Goal: Task Accomplishment & Management: Manage account settings

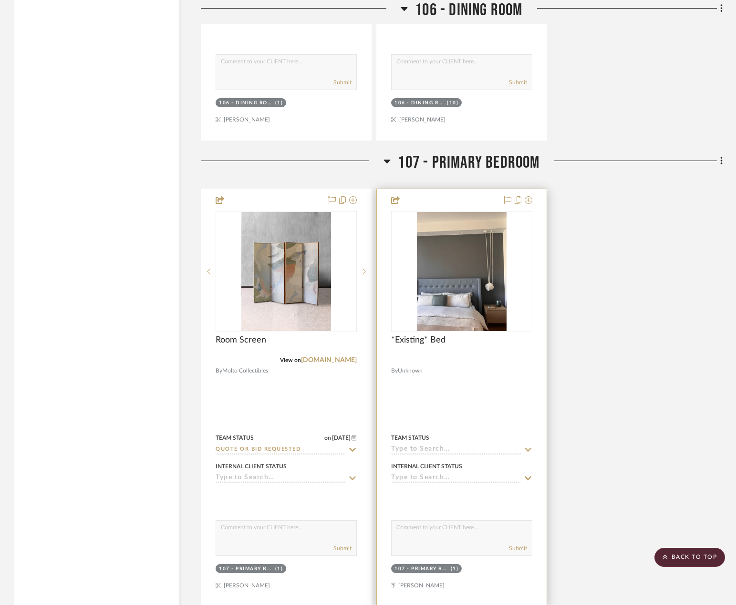
scroll to position [6961, 0]
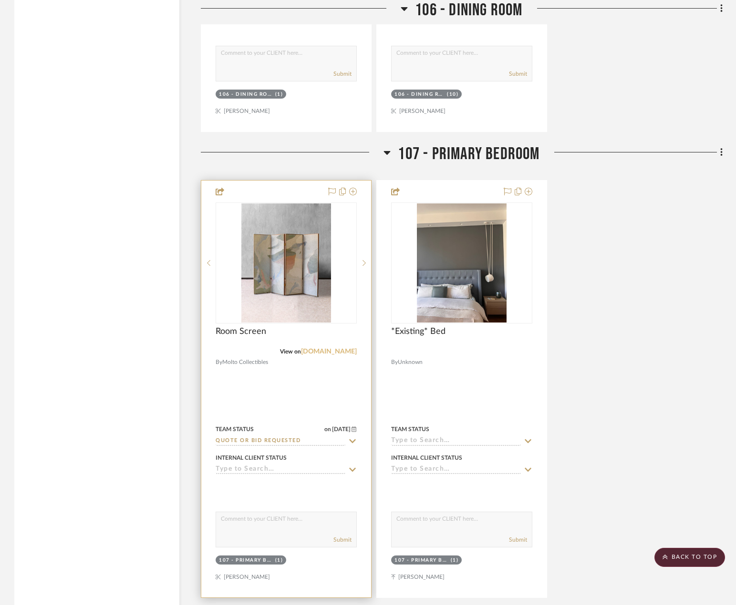
click at [341, 352] on link "[DOMAIN_NAME]" at bounding box center [329, 351] width 56 height 7
click at [323, 394] on div at bounding box center [286, 389] width 170 height 417
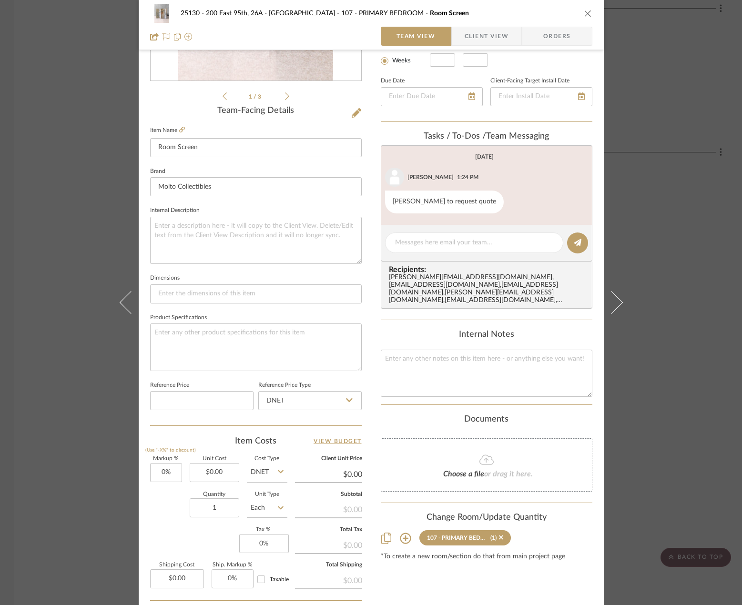
scroll to position [44, 0]
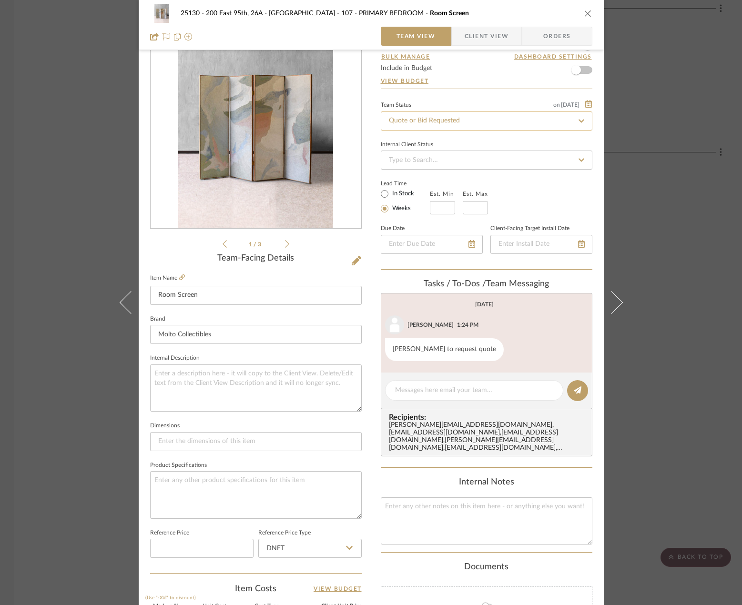
click at [426, 126] on input "Quote or Bid Requested" at bounding box center [487, 121] width 212 height 19
click at [583, 117] on fa-icon at bounding box center [582, 120] width 14 height 11
type input "[DATE]"
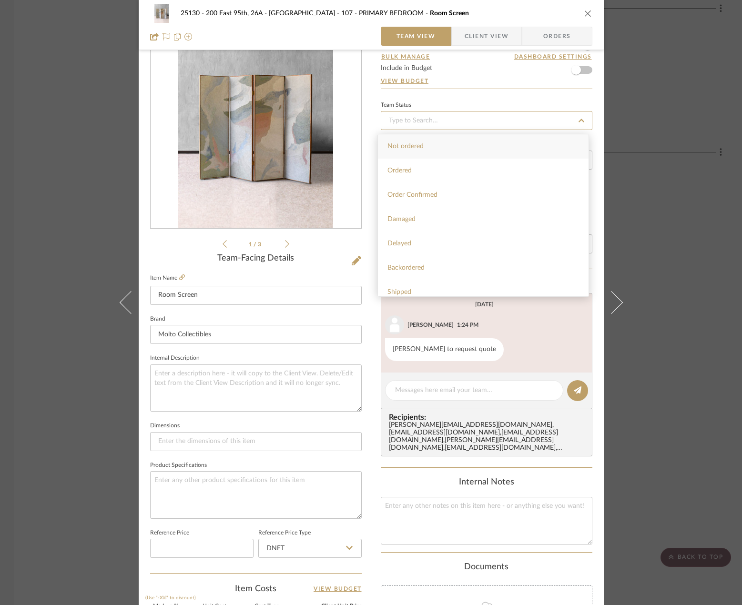
type input "[DATE]"
type input "Pending Sr. Designer Approval"
type input "[DATE]"
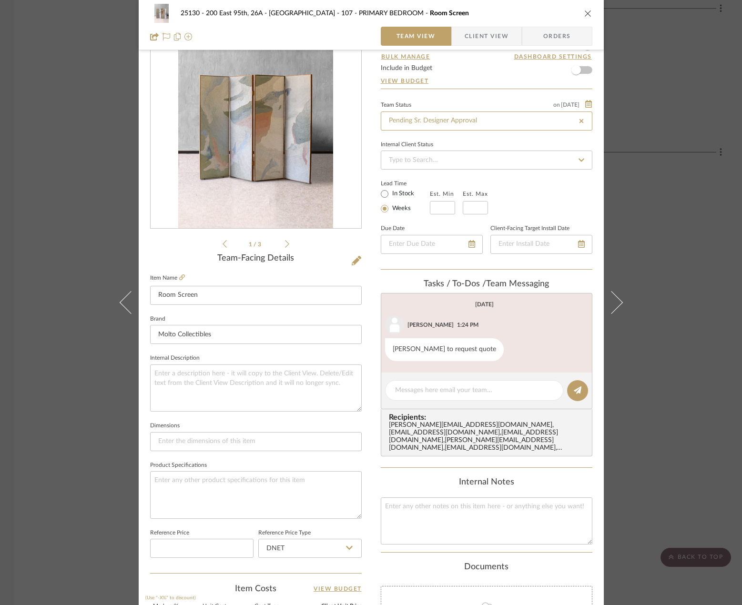
type input "Pending Sr. Designer Approval"
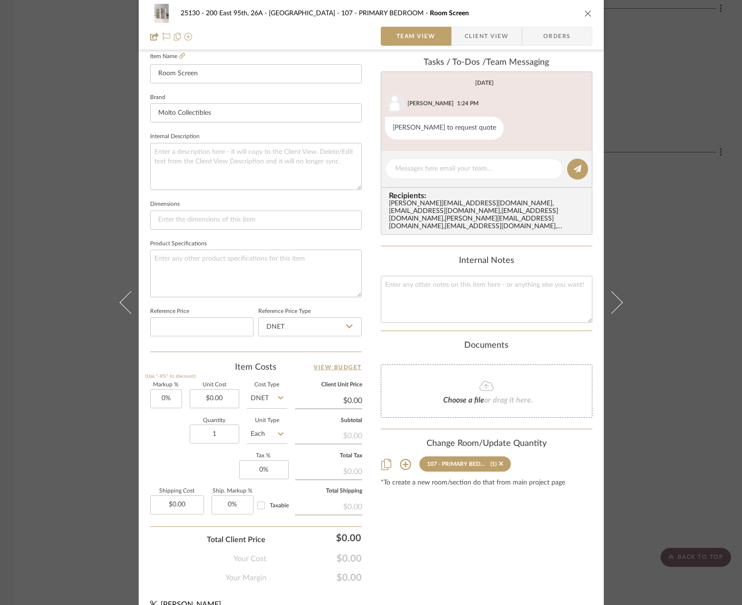
scroll to position [282, 0]
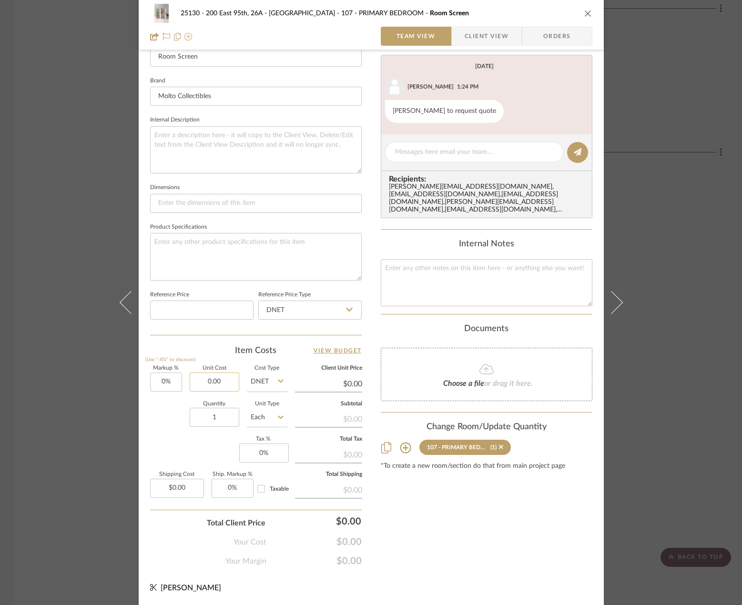
click at [226, 384] on input "0.00" at bounding box center [215, 382] width 50 height 19
type input "$2,702.92"
type input "0.00"
click at [167, 485] on input "0.00" at bounding box center [177, 488] width 54 height 19
type input "$2,702.92"
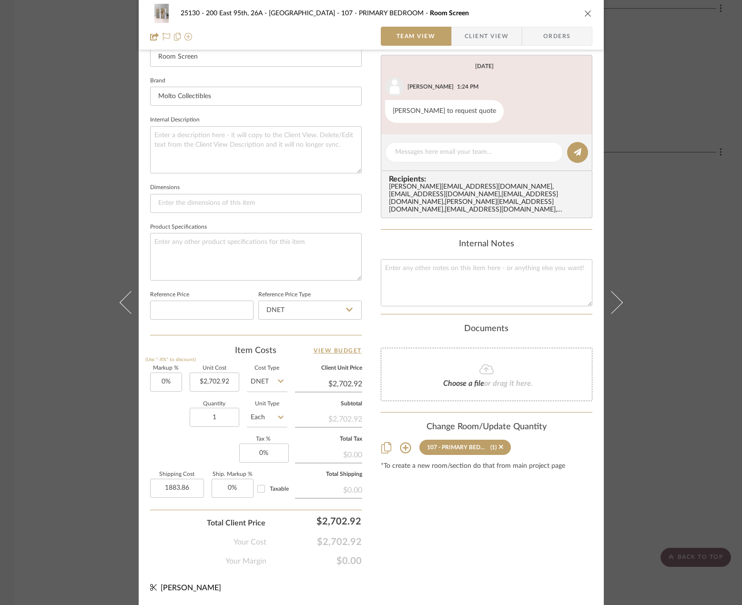
type input "$1,883.86"
click at [410, 549] on div "Content here copies to Client View - confirm visibility there. Show in Client D…" at bounding box center [487, 175] width 212 height 785
click at [464, 285] on textarea at bounding box center [487, 282] width 212 height 47
type textarea "Price converted from Euro to USD"
click at [312, 256] on textarea at bounding box center [256, 256] width 212 height 47
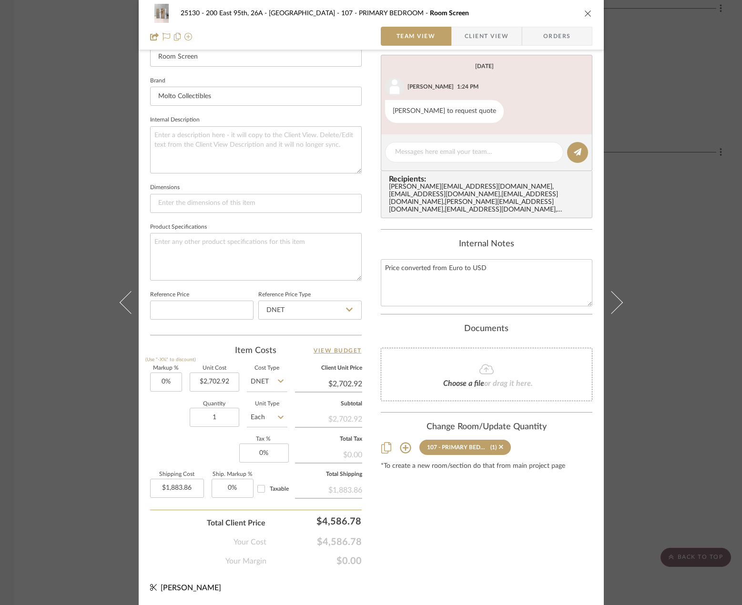
click at [470, 45] on span "Client View" at bounding box center [487, 36] width 44 height 19
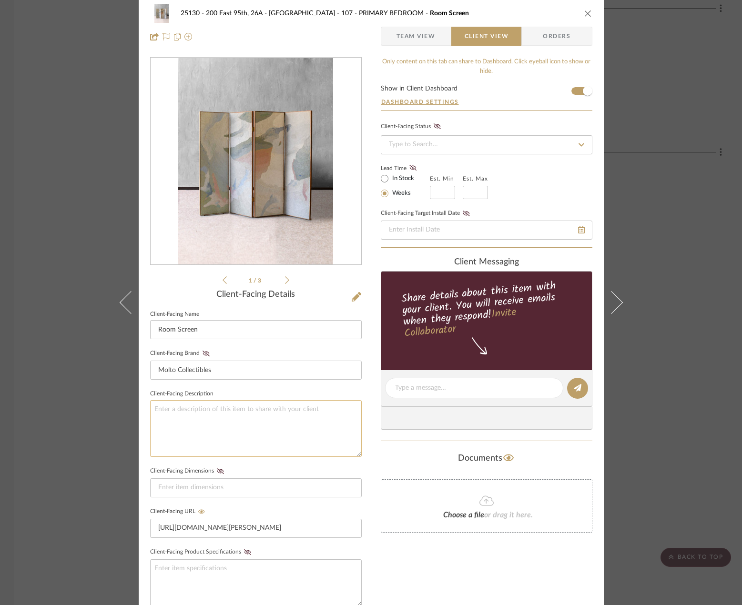
scroll to position [0, 0]
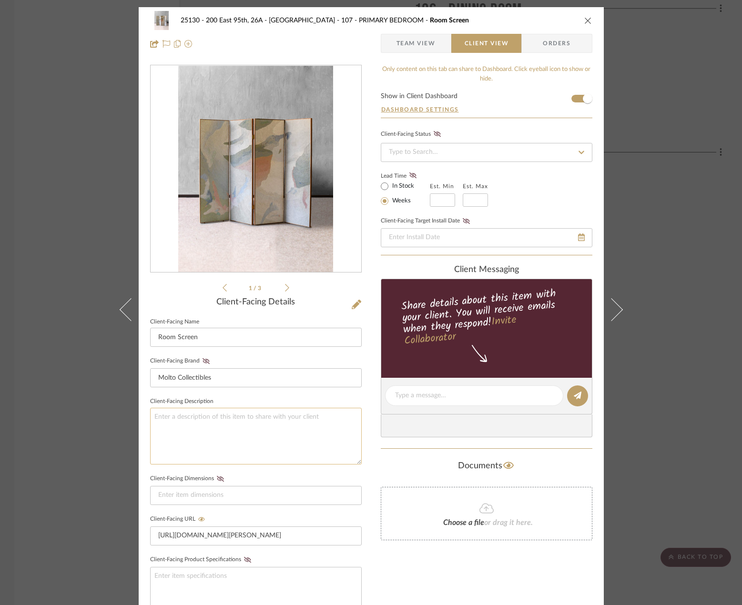
click at [316, 413] on textarea at bounding box center [256, 436] width 212 height 57
click at [285, 287] on icon at bounding box center [287, 288] width 4 height 9
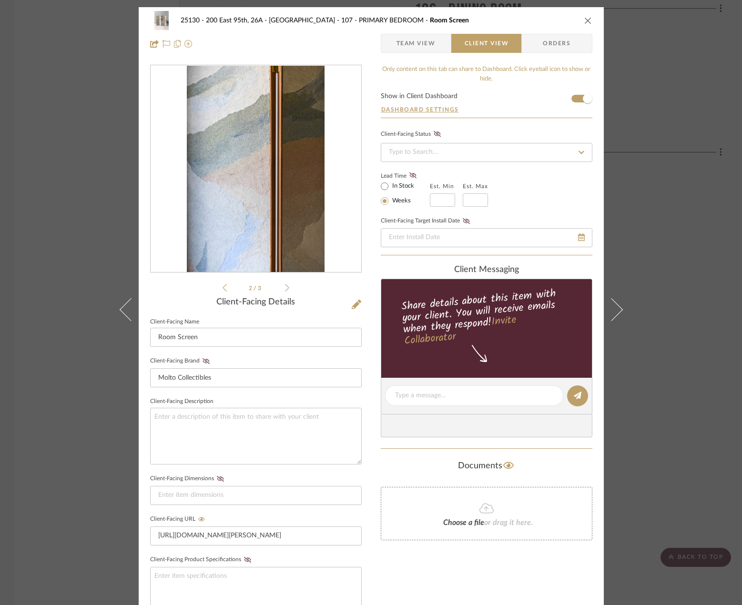
click at [223, 286] on icon at bounding box center [225, 288] width 4 height 9
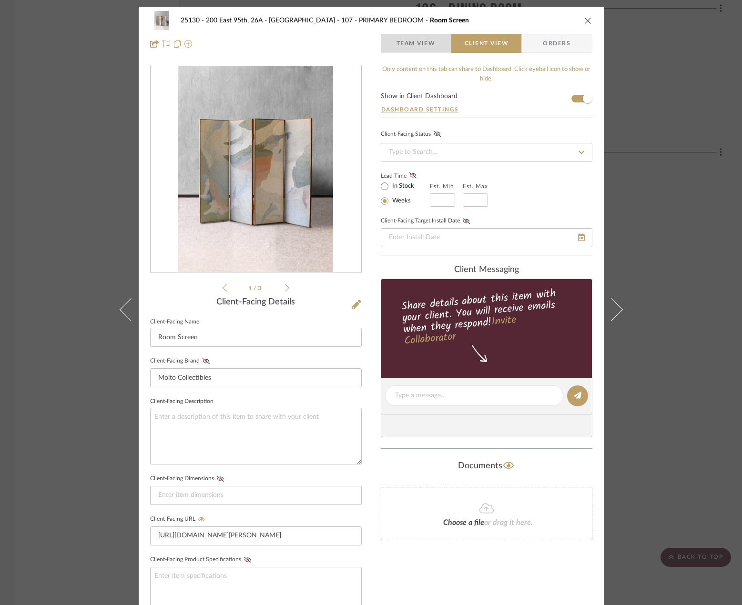
click at [421, 47] on span "Team View" at bounding box center [416, 43] width 39 height 19
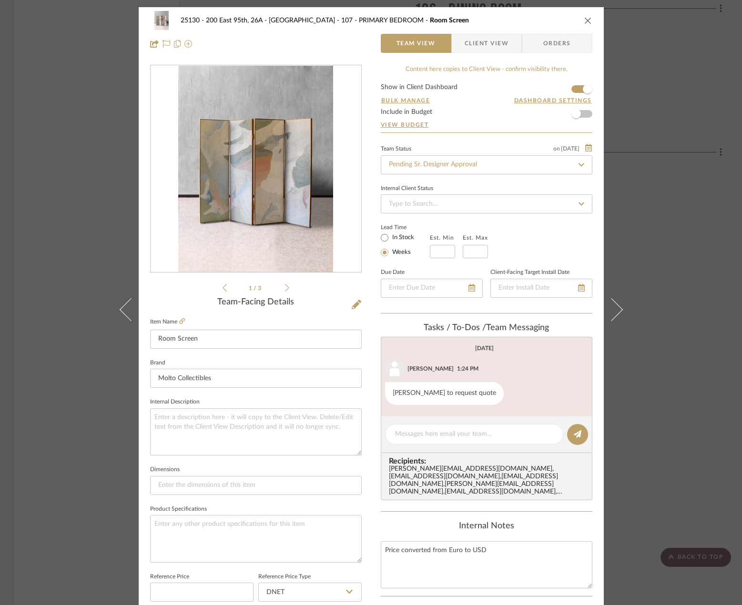
click at [390, 239] on label "In Stock" at bounding box center [402, 238] width 24 height 9
click at [389, 239] on input "In Stock" at bounding box center [384, 237] width 11 height 11
radio input "true"
click at [425, 431] on textarea at bounding box center [474, 435] width 158 height 10
type textarea "Item is on hold until [DATE]"
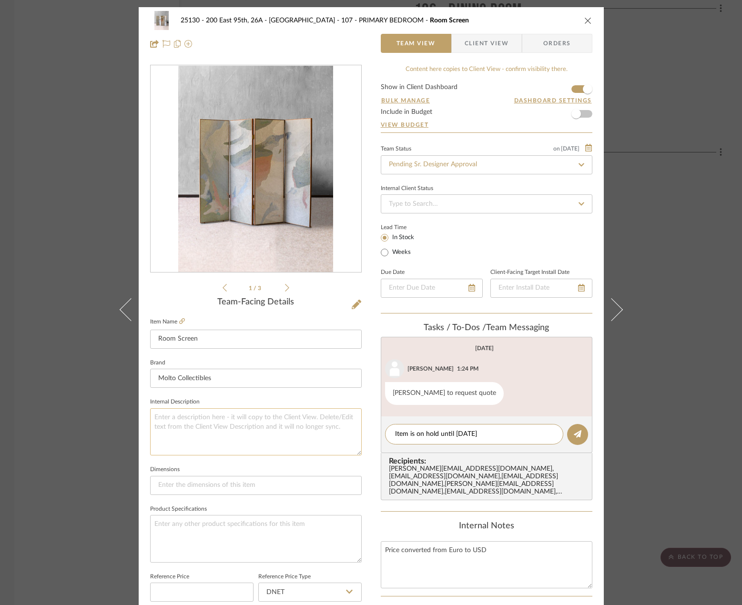
drag, startPoint x: 487, startPoint y: 432, endPoint x: 279, endPoint y: 425, distance: 208.0
click at [279, 425] on div "25130 - 200 East 95th, 26A - Kosheleva 107 - PRIMARY BEDROOM Room Screen Team V…" at bounding box center [371, 447] width 465 height 881
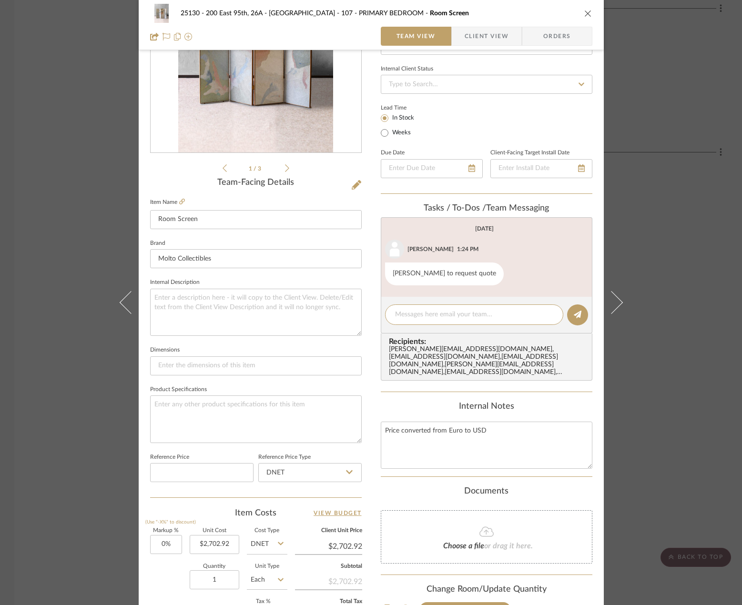
scroll to position [92, 0]
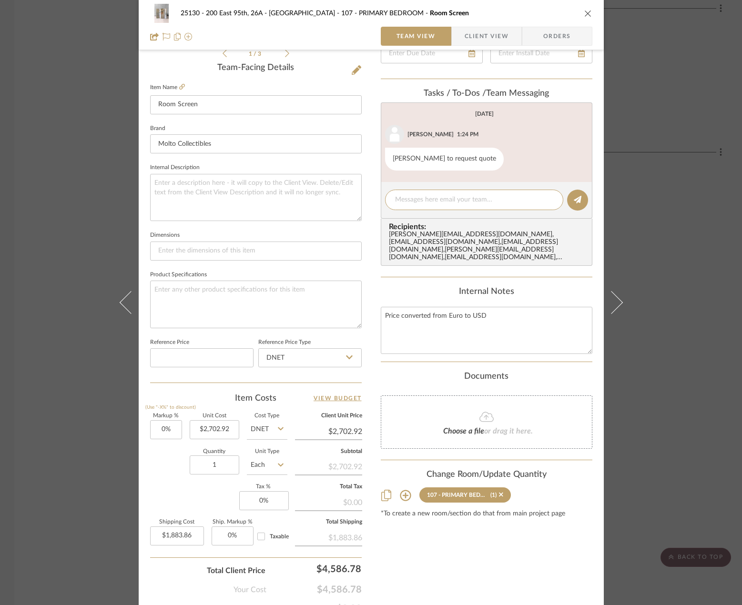
click at [465, 39] on span "Client View" at bounding box center [487, 36] width 44 height 19
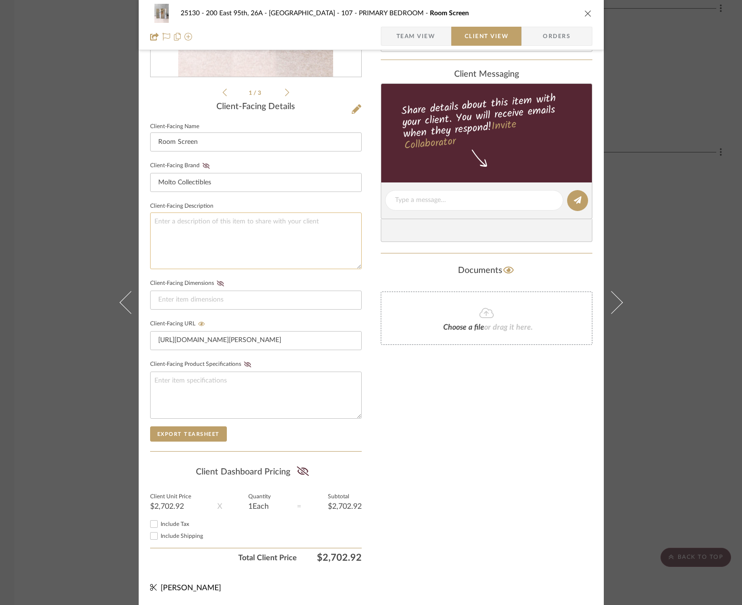
click at [209, 223] on textarea at bounding box center [256, 241] width 212 height 57
click at [152, 222] on textarea "Price does not include Studio DB procurement fee" at bounding box center [256, 241] width 212 height 57
click at [154, 220] on textarea "Price includes white glove delivery || Price does not include Studio DB procure…" at bounding box center [256, 241] width 212 height 57
click at [150, 223] on textarea "Price includes white glove delivery || Price does not include Studio DB procure…" at bounding box center [256, 241] width 212 height 57
type textarea "Price includes white glove delivery || Price does not include Studio DB procure…"
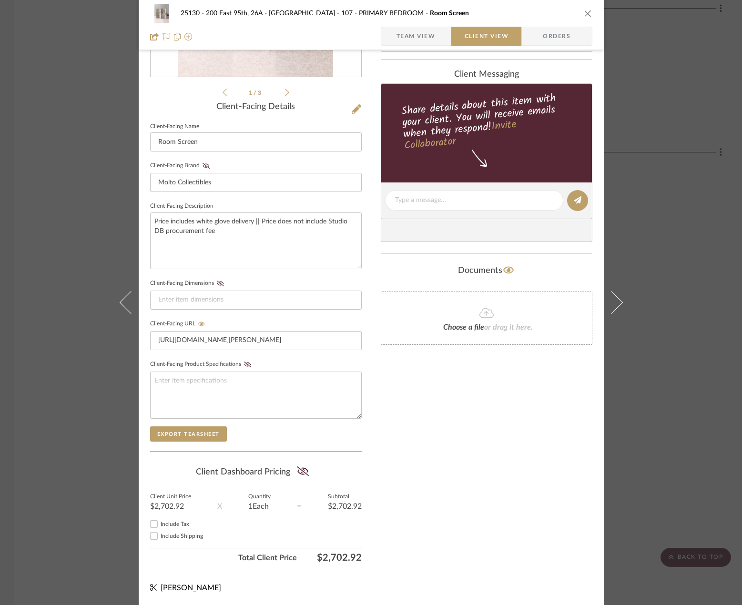
click at [425, 40] on span "Team View" at bounding box center [416, 36] width 39 height 19
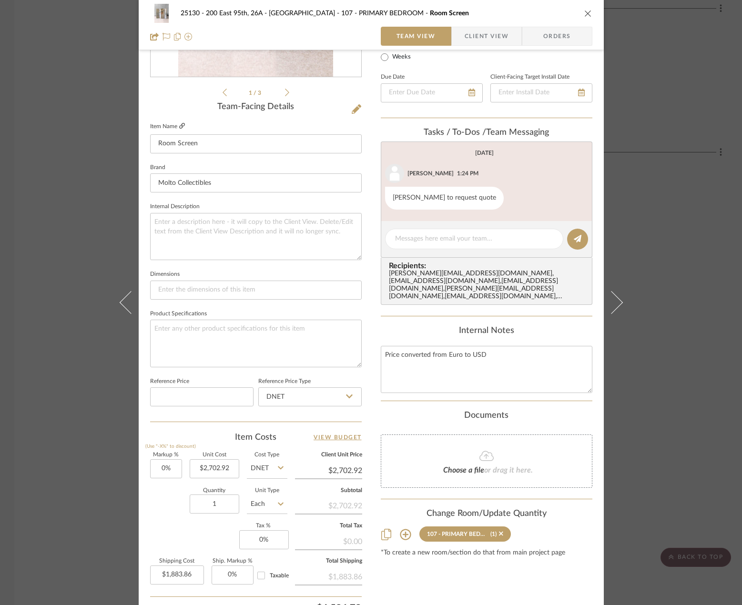
click at [179, 128] on icon at bounding box center [182, 126] width 6 height 6
click at [465, 39] on span "Client View" at bounding box center [487, 36] width 44 height 19
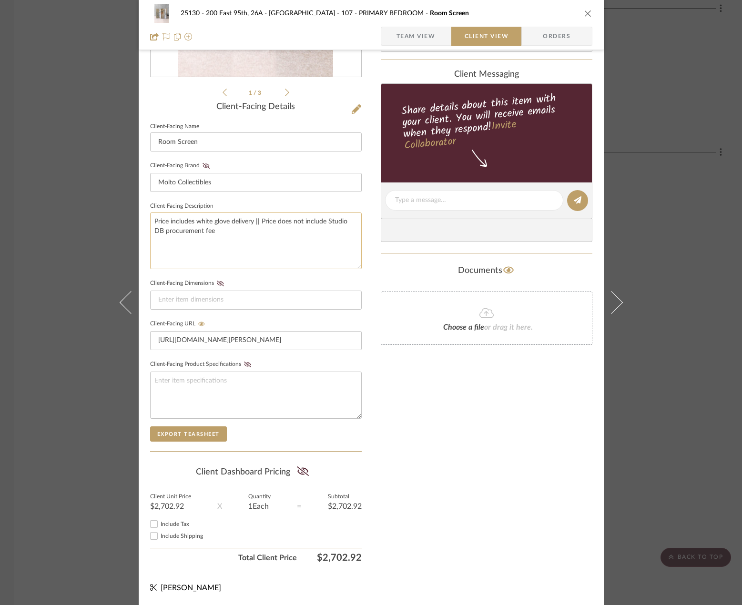
click at [152, 220] on textarea "Price includes white glove delivery || Price does not include Studio DB procure…" at bounding box center [256, 241] width 212 height 57
type textarea "Description: Large Four Panel Screen by [PERSON_NAME] || Price includes white g…"
click at [256, 248] on textarea "Description: Large Four Panel Screen by [PERSON_NAME] || Price includes white g…" at bounding box center [256, 241] width 212 height 57
click at [445, 417] on div "Only content on this tab can share to Dashboard. Click eyeball icon to show or …" at bounding box center [487, 218] width 212 height 698
click at [188, 537] on span "Include Shipping" at bounding box center [182, 536] width 42 height 6
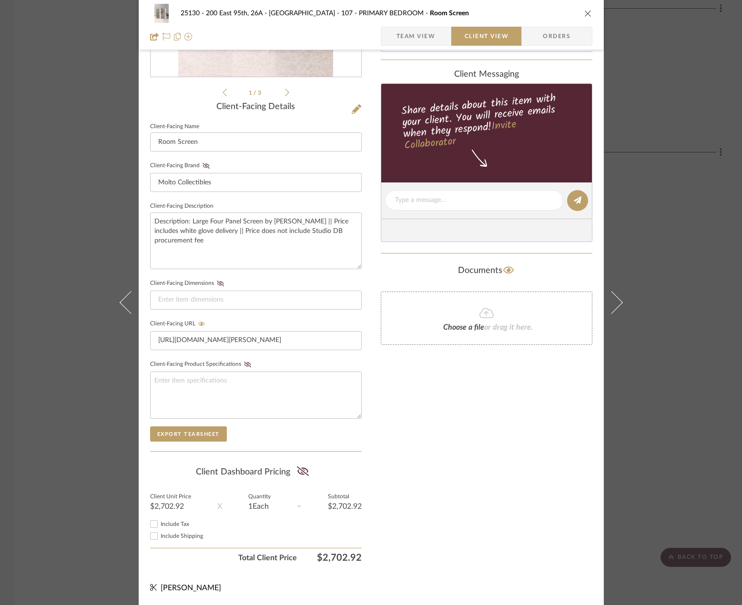
click at [160, 537] on input "Include Shipping" at bounding box center [153, 536] width 11 height 11
checkbox input "true"
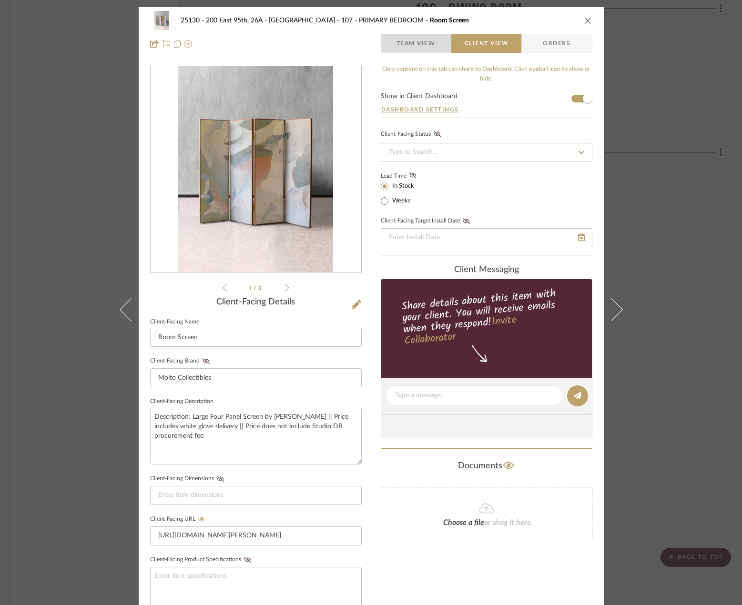
click at [400, 43] on span "Team View" at bounding box center [416, 43] width 39 height 19
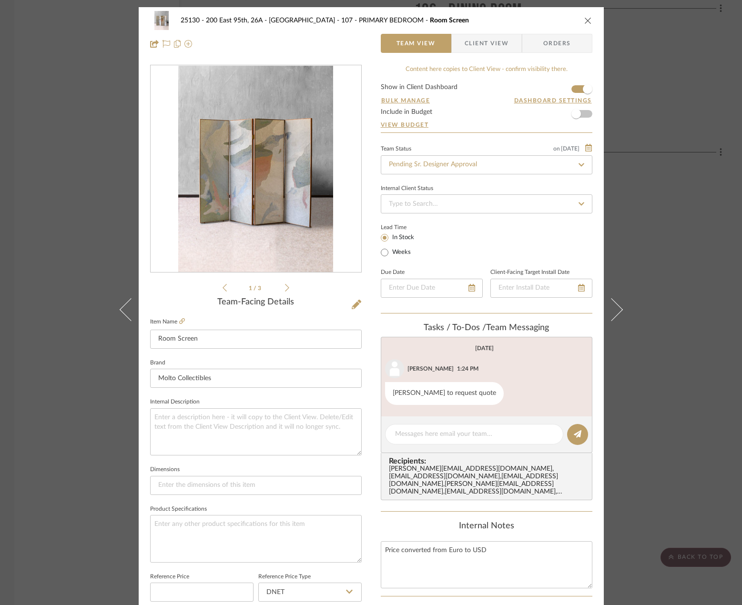
click at [709, 180] on div "25130 - 200 East 95th, 26A - Kosheleva 107 - PRIMARY BEDROOM Room Screen Team V…" at bounding box center [371, 302] width 742 height 605
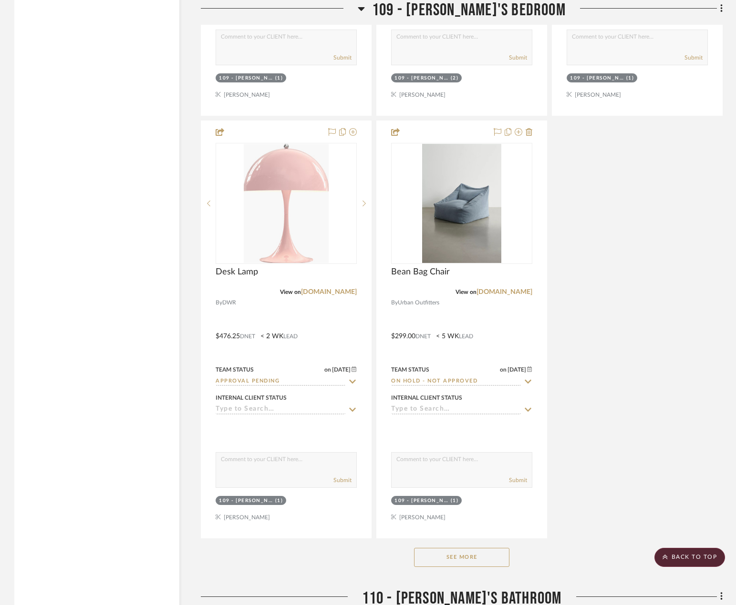
scroll to position [8487, 0]
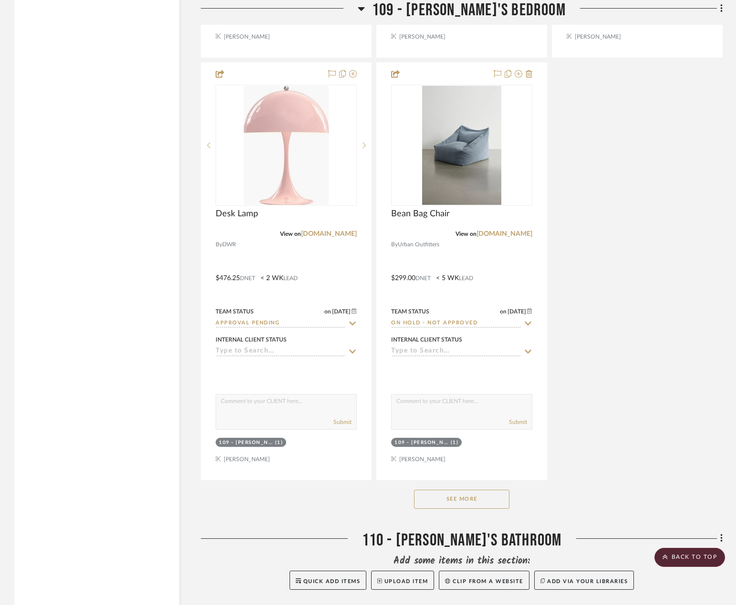
click at [474, 500] on button "See More" at bounding box center [461, 499] width 95 height 19
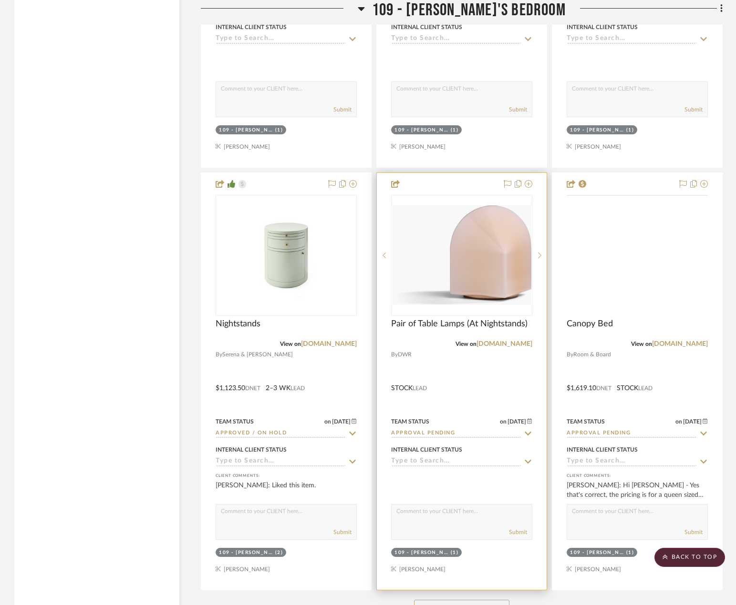
scroll to position [8821, 0]
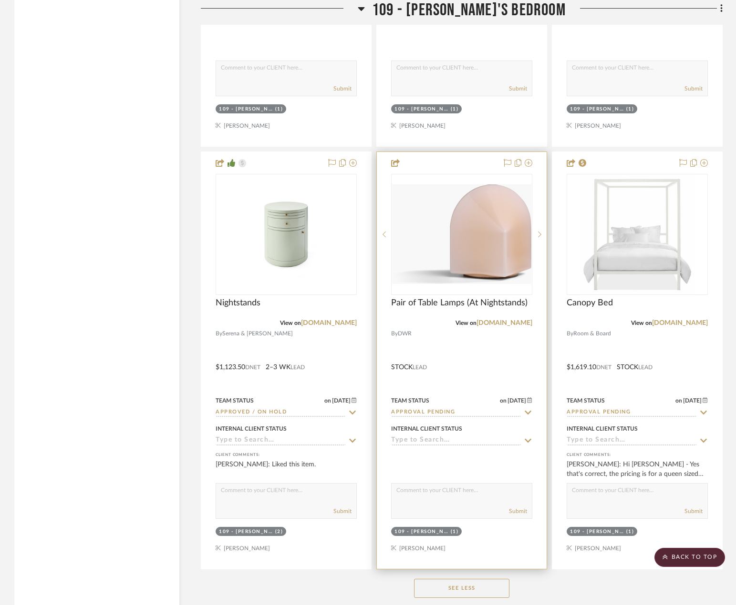
drag, startPoint x: 521, startPoint y: 322, endPoint x: 527, endPoint y: 327, distance: 7.8
click at [527, 327] on div "View on [DOMAIN_NAME]" at bounding box center [461, 323] width 141 height 9
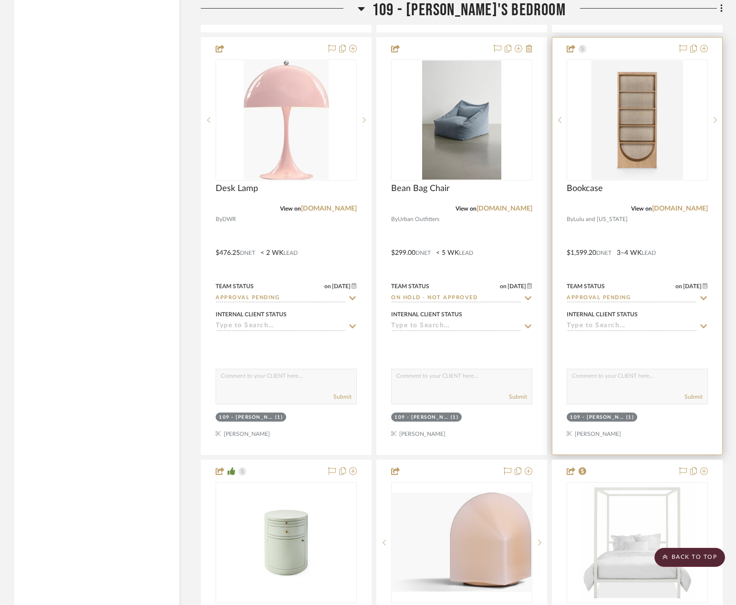
scroll to position [8439, 0]
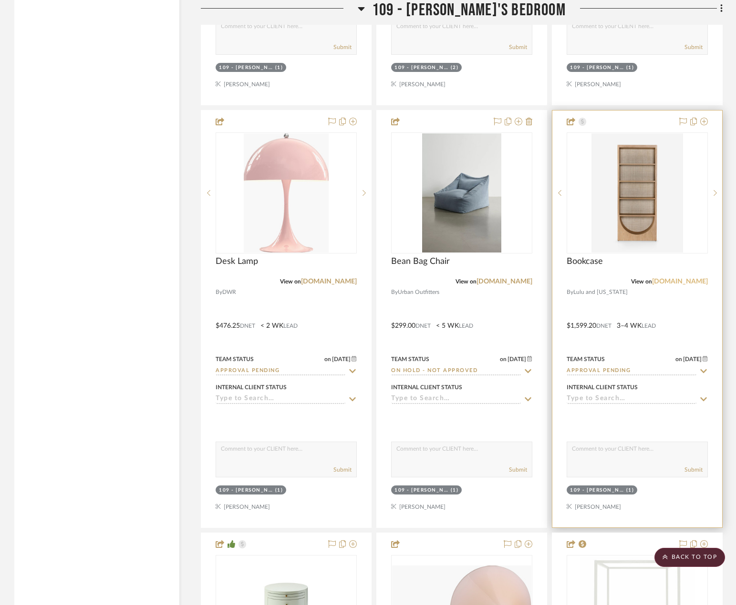
click at [678, 284] on link "[DOMAIN_NAME]" at bounding box center [680, 281] width 56 height 7
